Goal: Find specific page/section: Find specific page/section

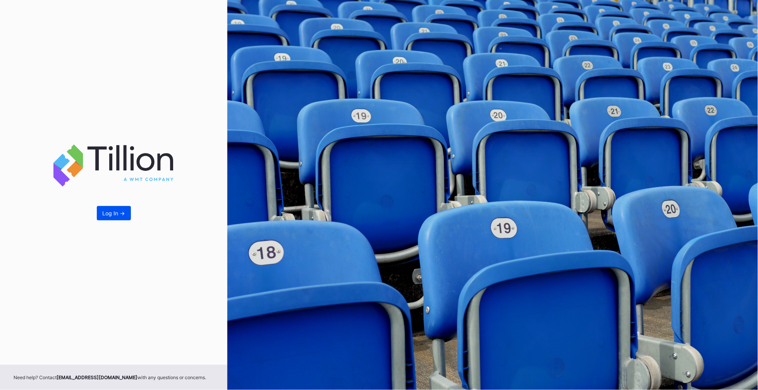
click at [115, 216] on div "Log In ->" at bounding box center [114, 213] width 22 height 7
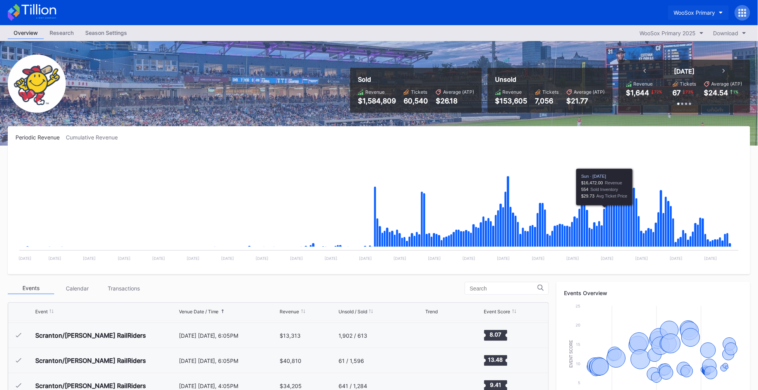
click at [702, 13] on div "WooSox Primary" at bounding box center [694, 12] width 41 height 7
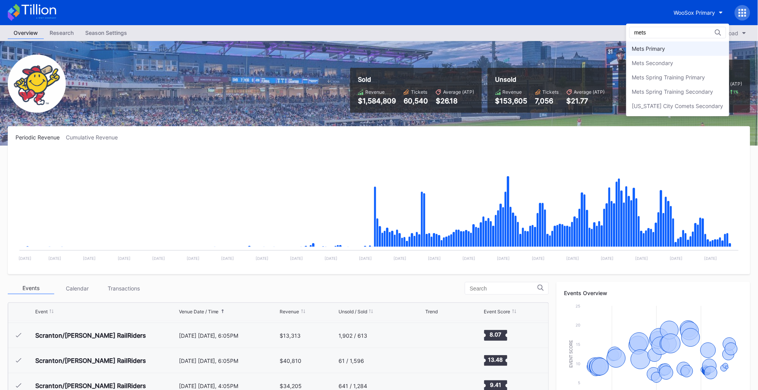
type input "mets"
click at [680, 48] on div "Mets Primary" at bounding box center [677, 48] width 103 height 14
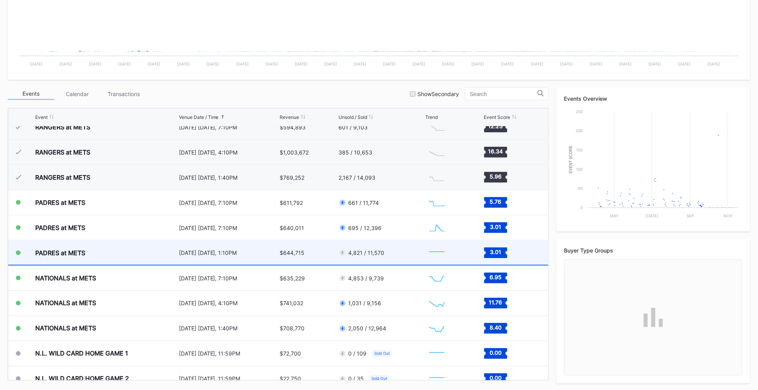
scroll to position [1797, 0]
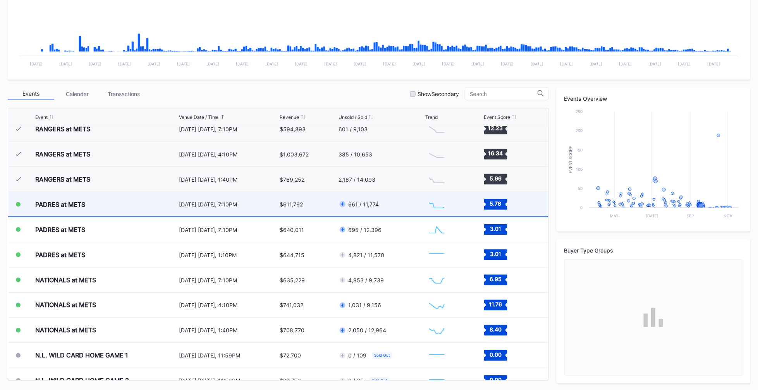
click at [81, 201] on div "PADRES at METS" at bounding box center [60, 205] width 50 height 8
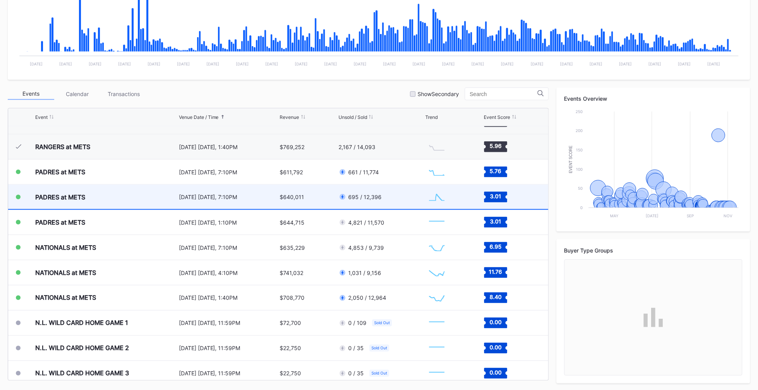
scroll to position [1822, 0]
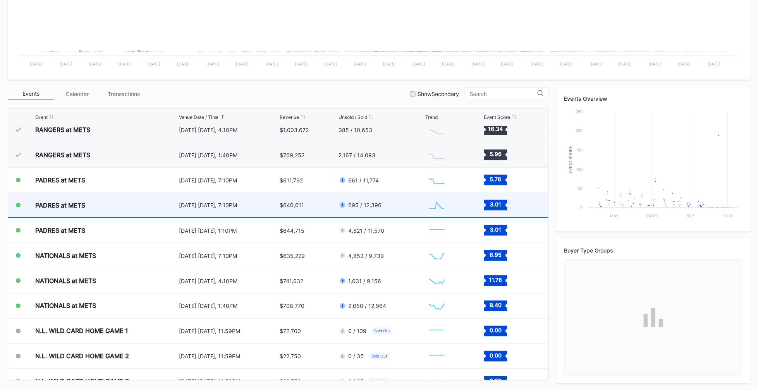
click at [69, 204] on div "PADRES at METS" at bounding box center [60, 205] width 50 height 8
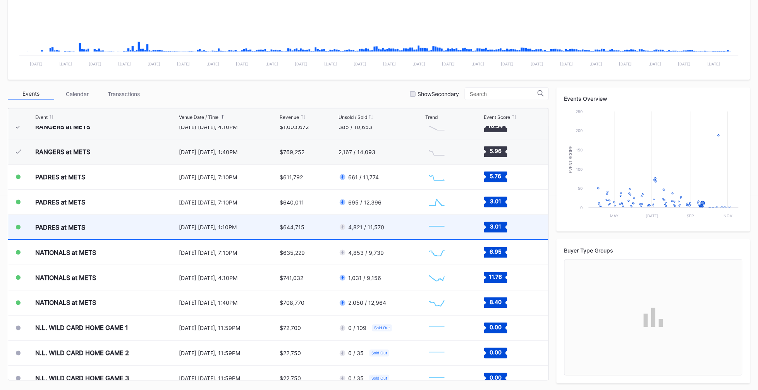
scroll to position [1819, 0]
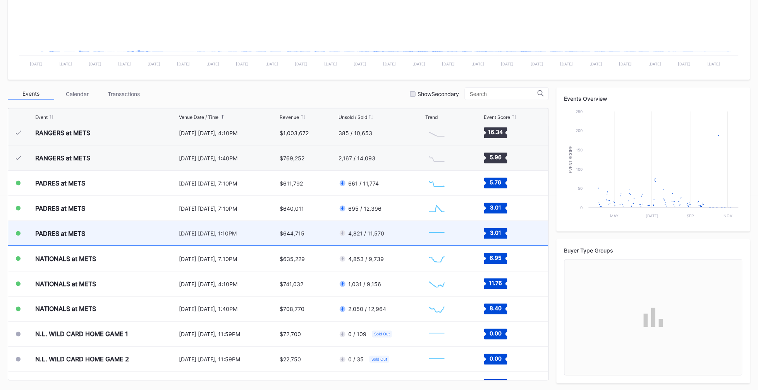
click at [65, 230] on div "PADRES at METS" at bounding box center [60, 234] width 50 height 8
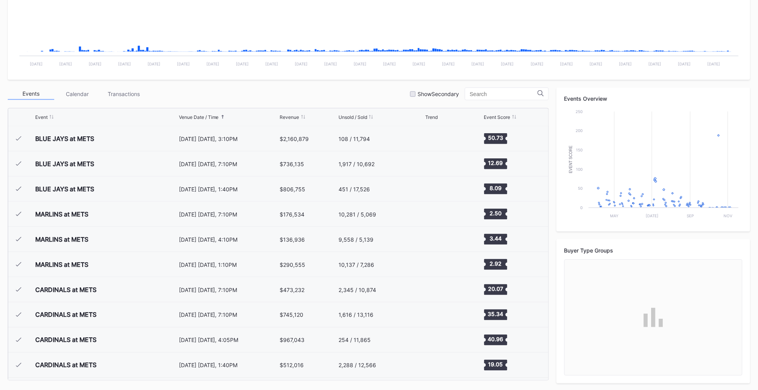
scroll to position [1863, 0]
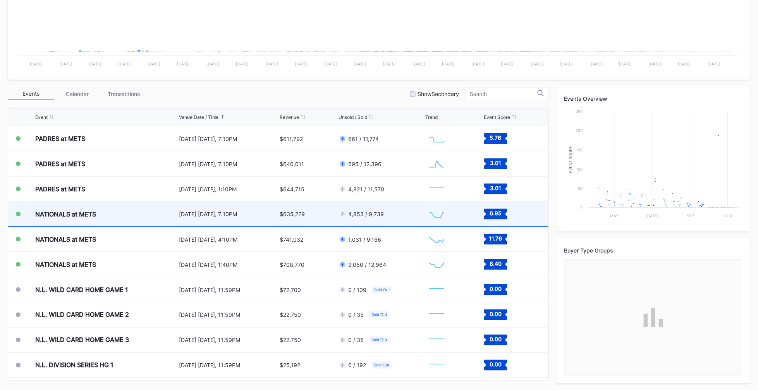
click at [53, 216] on div "NATIONALS at METS" at bounding box center [65, 214] width 61 height 8
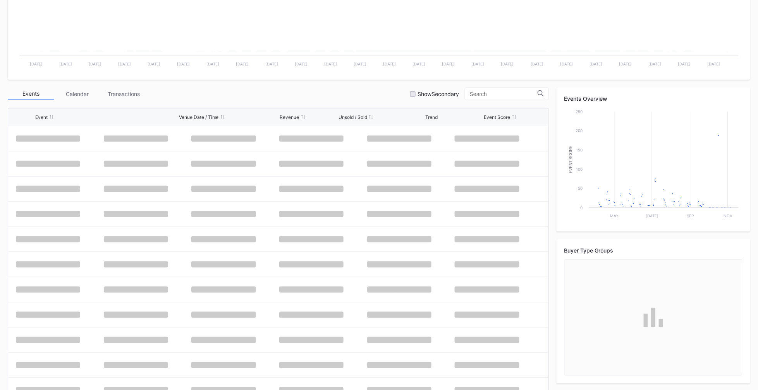
scroll to position [1863, 0]
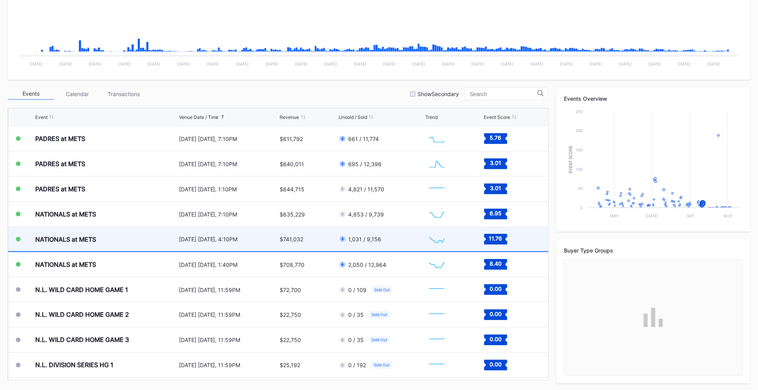
click at [73, 245] on div "NATIONALS at METS" at bounding box center [106, 239] width 142 height 24
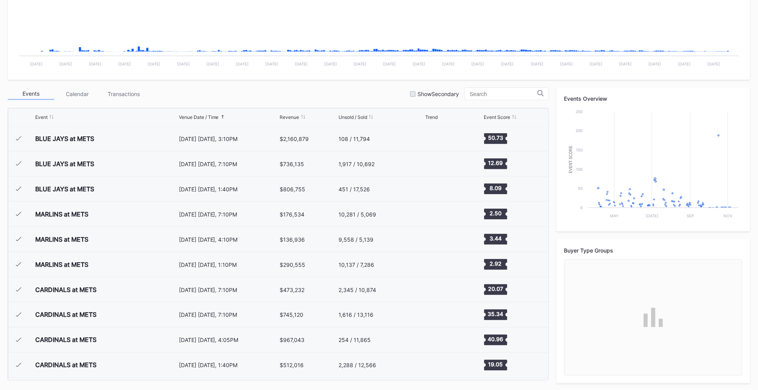
scroll to position [1863, 0]
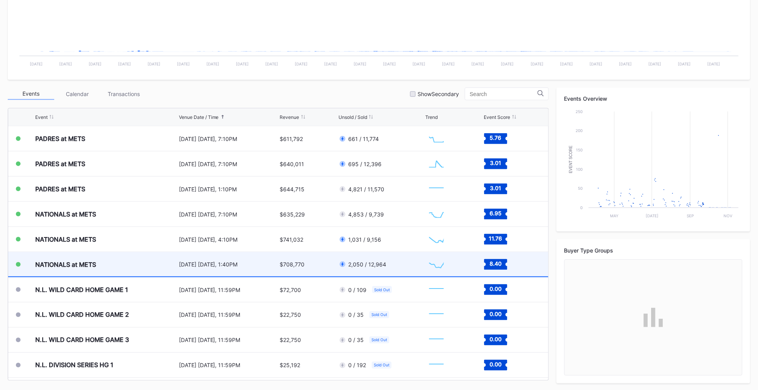
click at [69, 266] on div "NATIONALS at METS" at bounding box center [65, 265] width 61 height 8
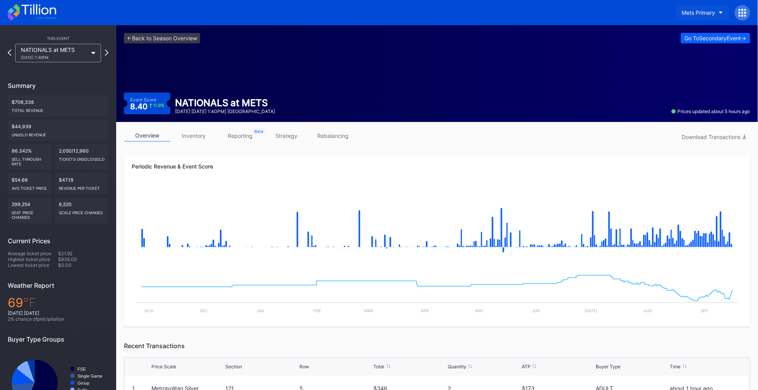
click at [698, 16] on button "Mets Primary" at bounding box center [702, 12] width 53 height 14
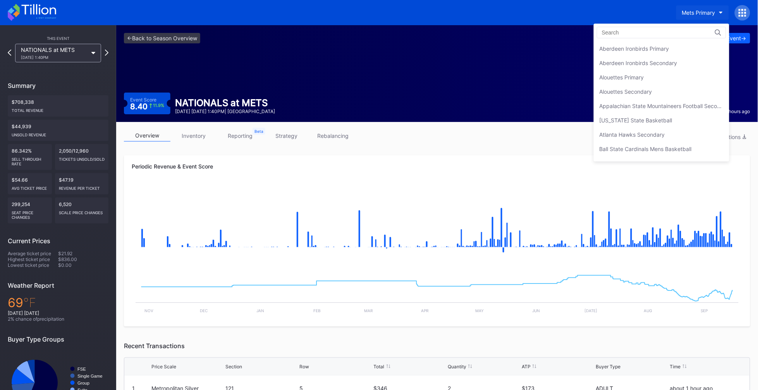
scroll to position [1193, 0]
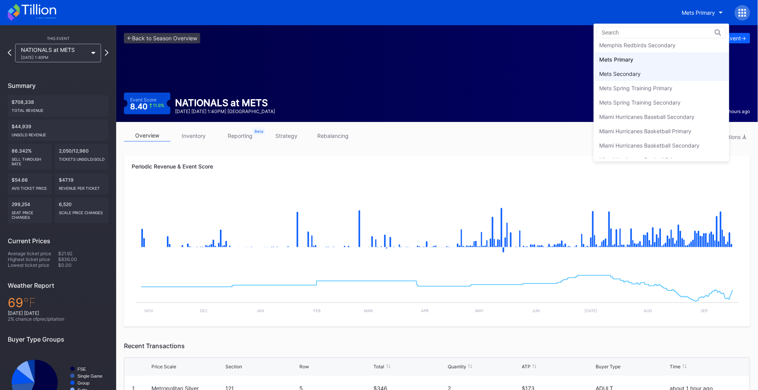
click at [634, 70] on div "Mets Secondary" at bounding box center [620, 73] width 41 height 7
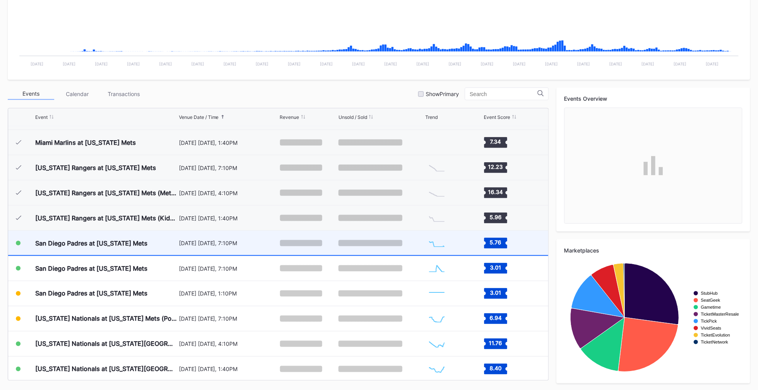
scroll to position [1759, 0]
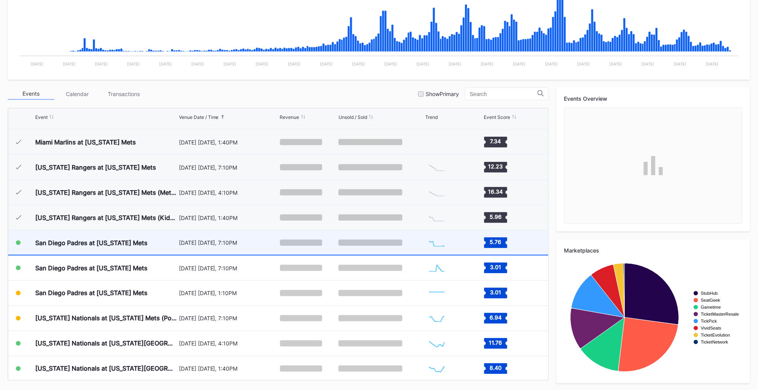
click at [69, 248] on div "San Diego Padres at [US_STATE] Mets" at bounding box center [106, 242] width 142 height 24
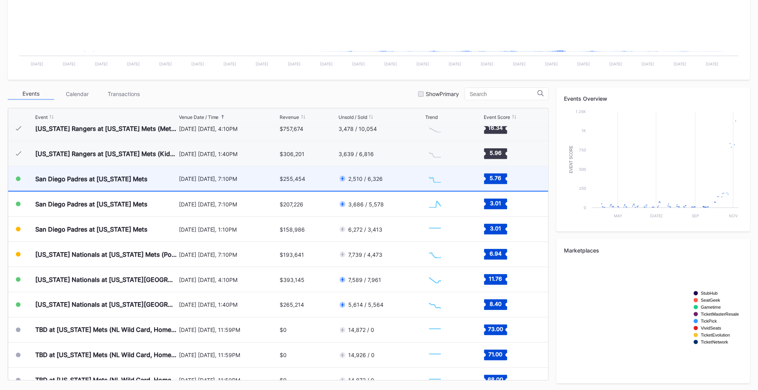
scroll to position [1833, 0]
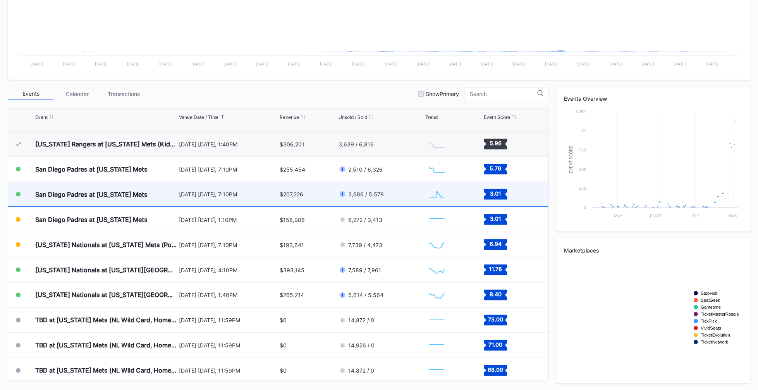
click at [81, 198] on div "San Diego Padres at [US_STATE] Mets" at bounding box center [106, 194] width 142 height 24
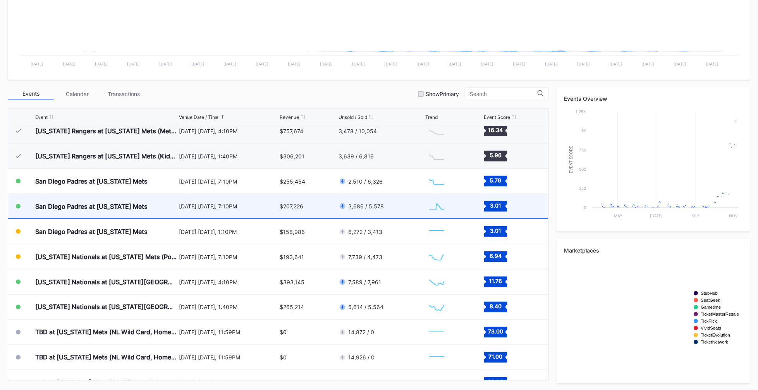
scroll to position [1816, 0]
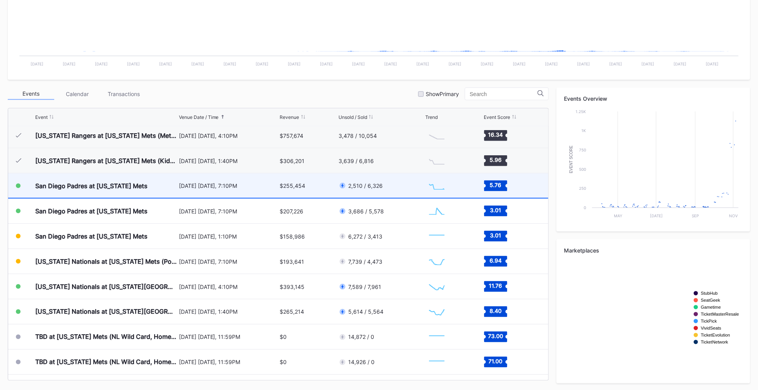
click at [104, 179] on div "San Diego Padres at [US_STATE] Mets" at bounding box center [106, 186] width 142 height 24
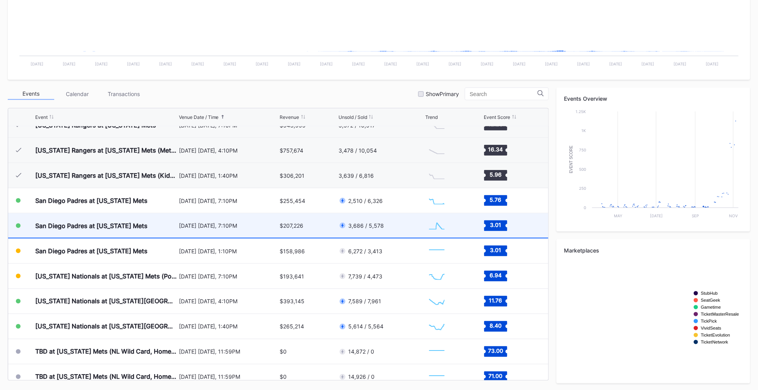
scroll to position [1800, 0]
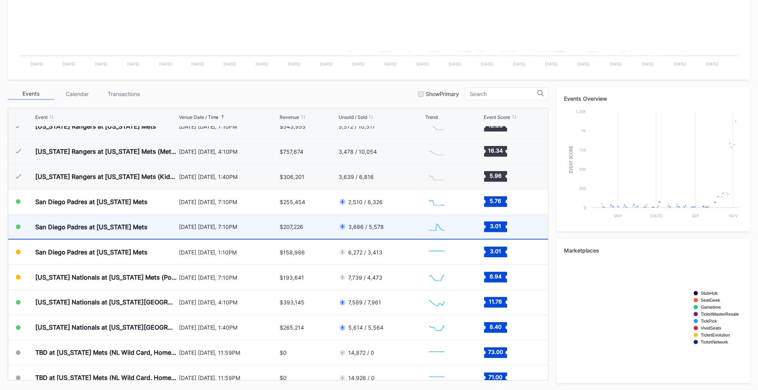
click at [92, 223] on div "San Diego Padres at [US_STATE] Mets" at bounding box center [91, 227] width 112 height 8
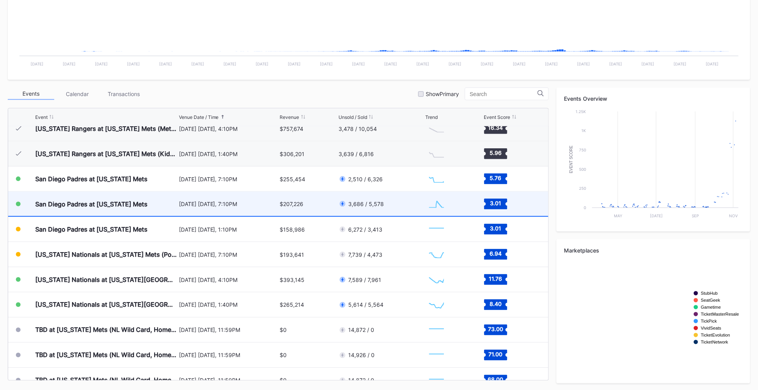
scroll to position [1813, 0]
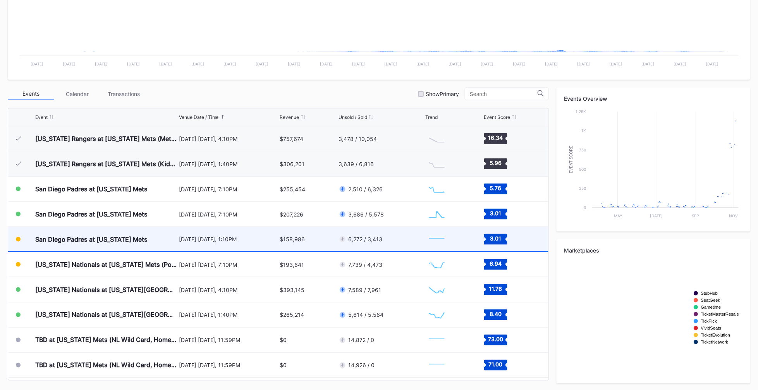
click at [66, 231] on div "San Diego Padres at [US_STATE] Mets" at bounding box center [106, 239] width 142 height 24
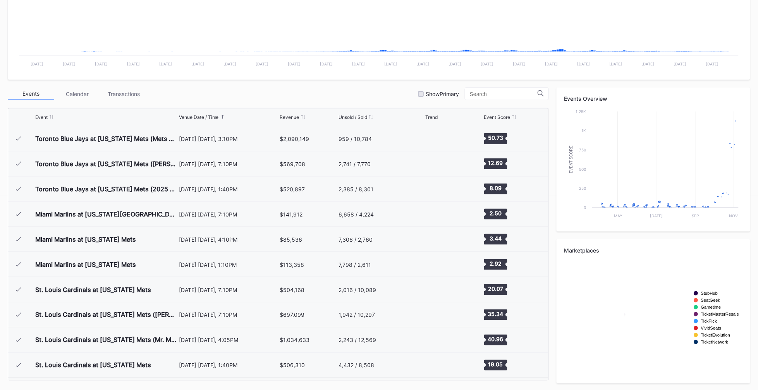
scroll to position [1863, 0]
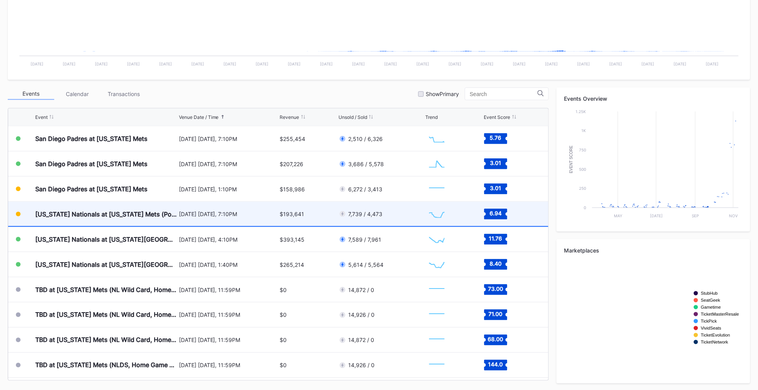
click at [84, 219] on div "[US_STATE] Nationals at [US_STATE] Mets (Pop-Up Home Run Apple Giveaway)" at bounding box center [106, 214] width 142 height 24
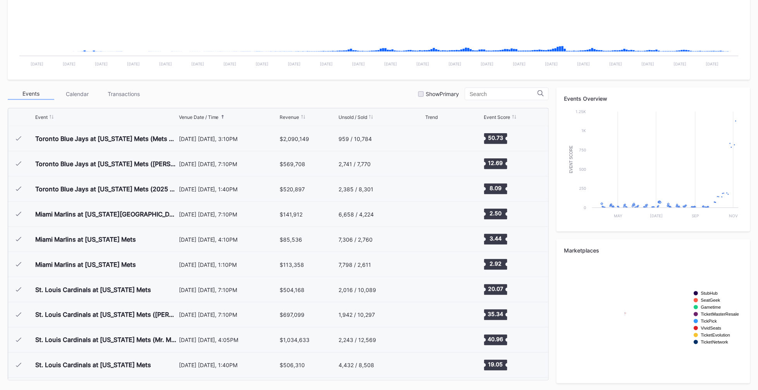
scroll to position [1863, 0]
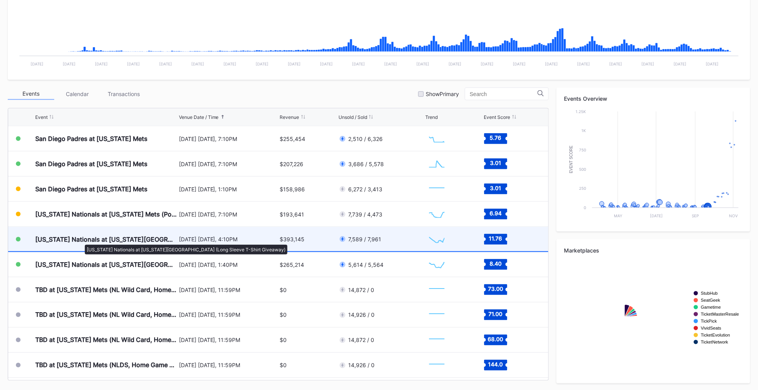
click at [81, 241] on div "[US_STATE] Nationals at [US_STATE][GEOGRAPHIC_DATA] (Long Sleeve T-Shirt Giveaw…" at bounding box center [106, 240] width 142 height 8
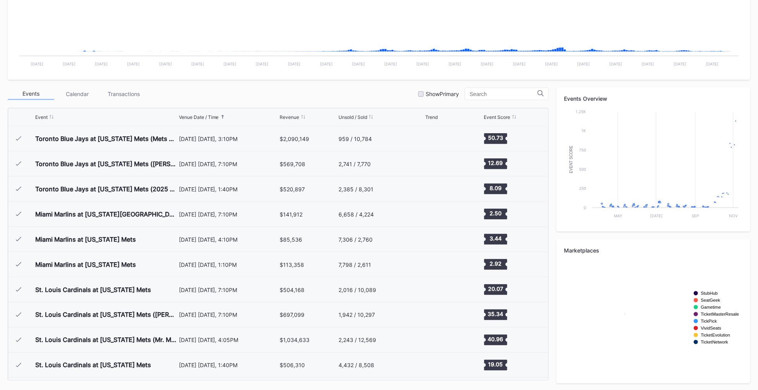
scroll to position [1863, 0]
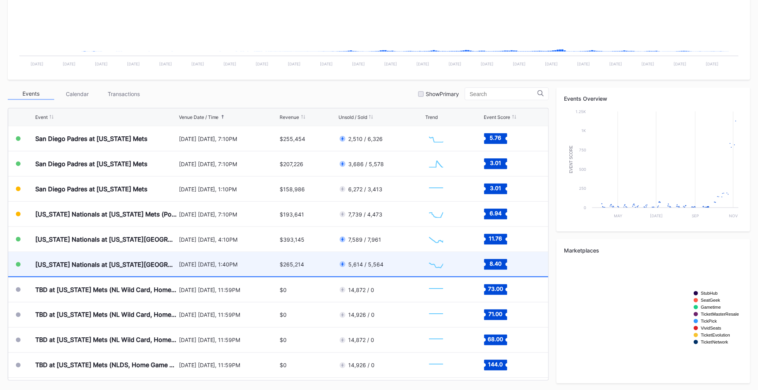
click at [94, 261] on div "[US_STATE] Nationals at [US_STATE][GEOGRAPHIC_DATA]" at bounding box center [106, 265] width 142 height 8
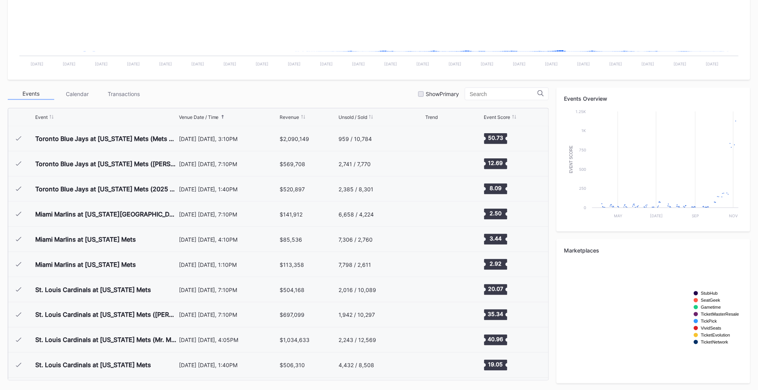
scroll to position [1863, 0]
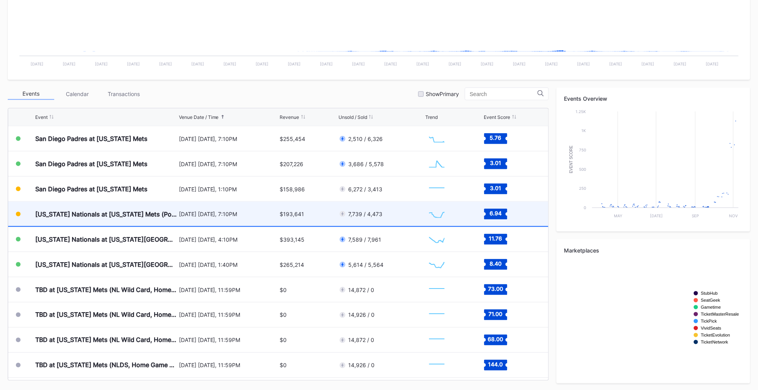
click at [78, 206] on div "[US_STATE] Nationals at [US_STATE] Mets (Pop-Up Home Run Apple Giveaway)" at bounding box center [106, 214] width 142 height 24
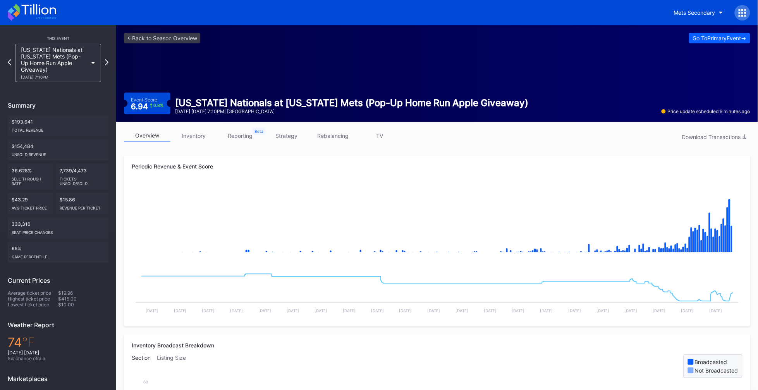
click at [421, 108] on div "[DATE] [DATE] 7:10PM | [GEOGRAPHIC_DATA]" at bounding box center [352, 111] width 354 height 6
